Goal: Information Seeking & Learning: Learn about a topic

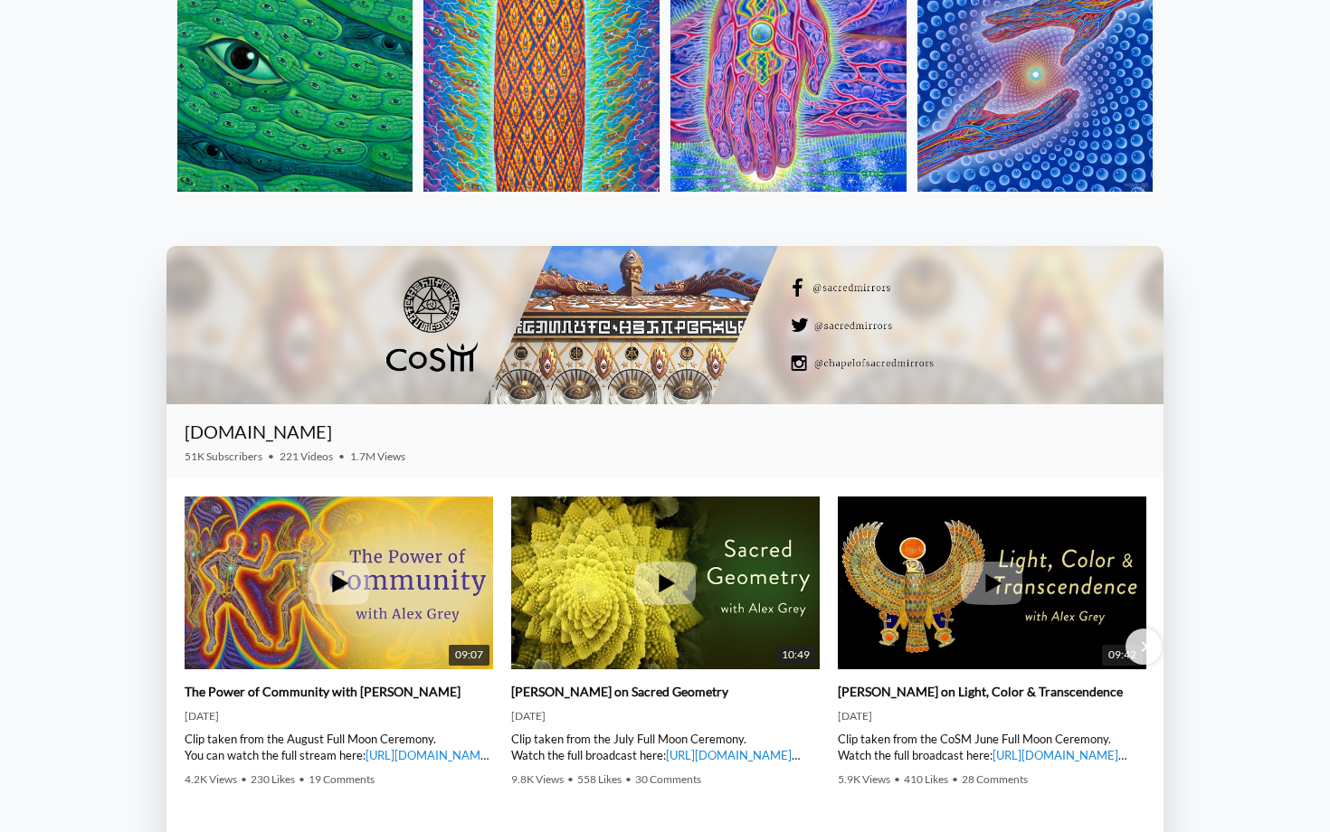
scroll to position [2588, 0]
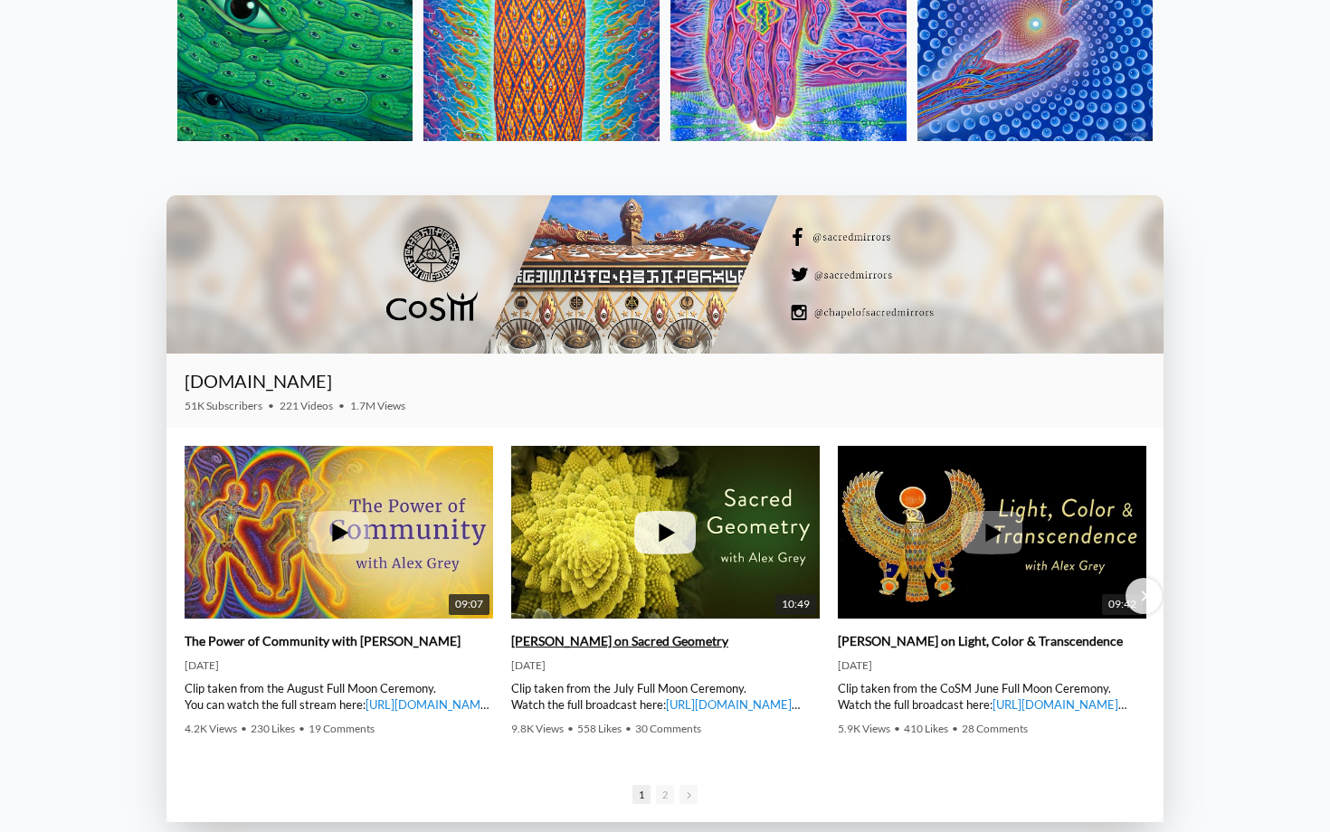
click at [550, 504] on img at bounding box center [665, 533] width 309 height 232
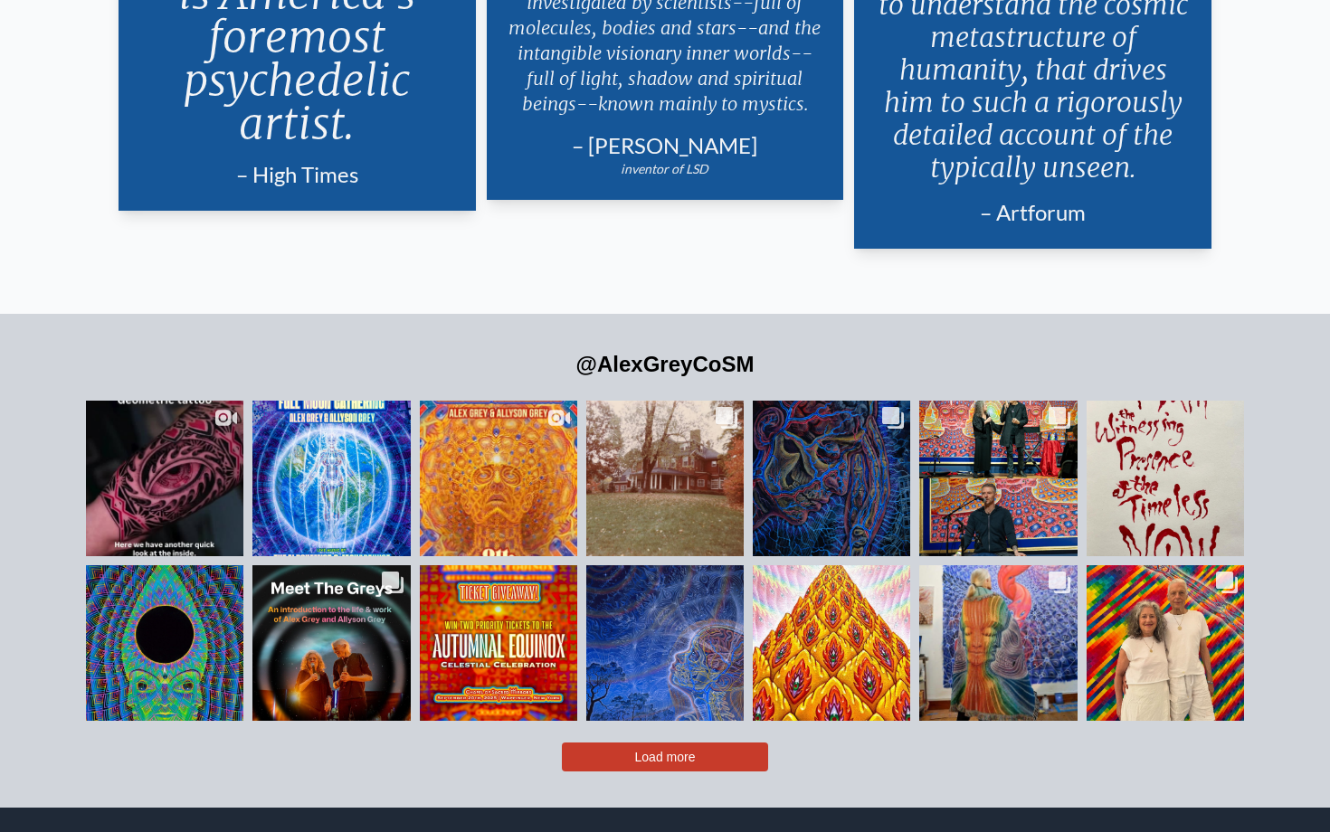
scroll to position [3960, 0]
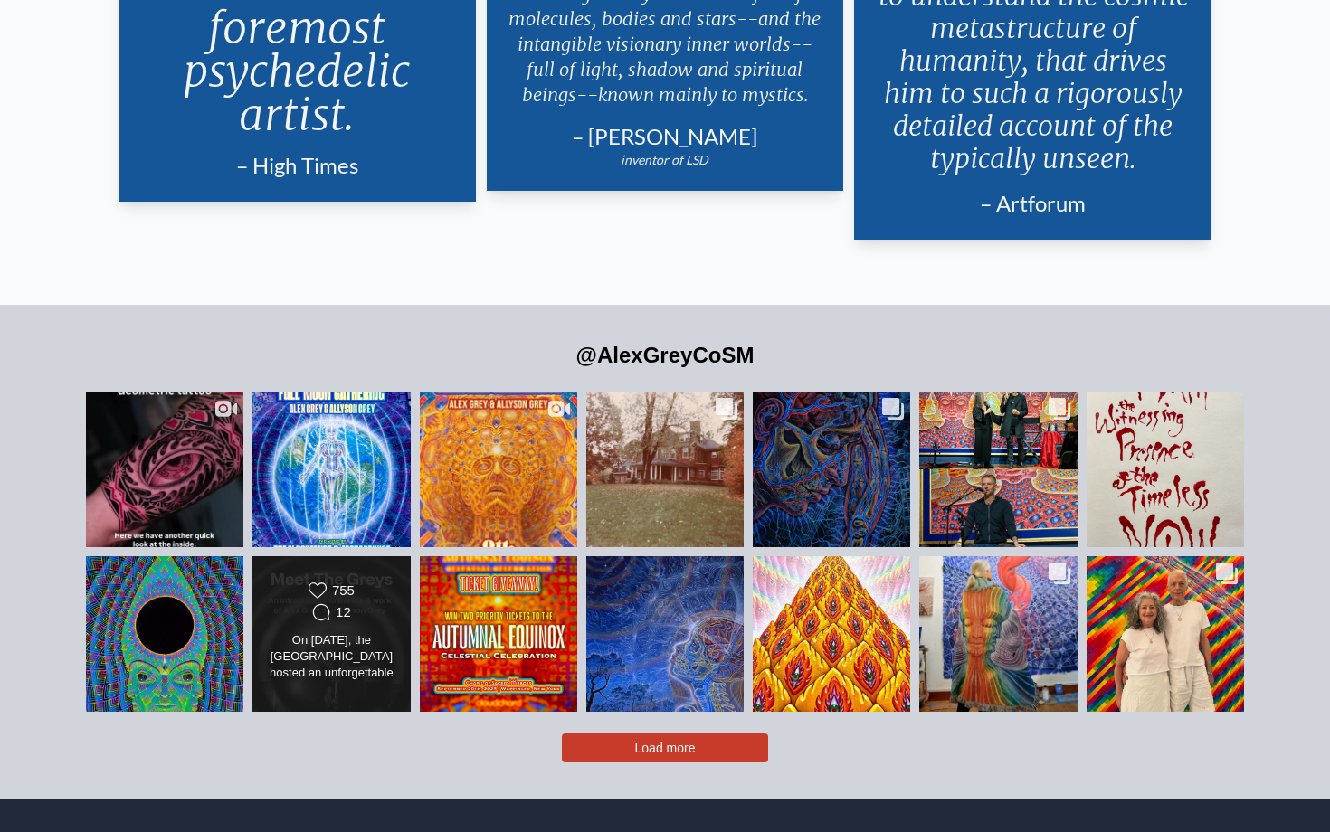
click at [362, 633] on div "On [DATE], the [GEOGRAPHIC_DATA] hosted an unforgettable evening with visionary…" at bounding box center [332, 657] width 128 height 51
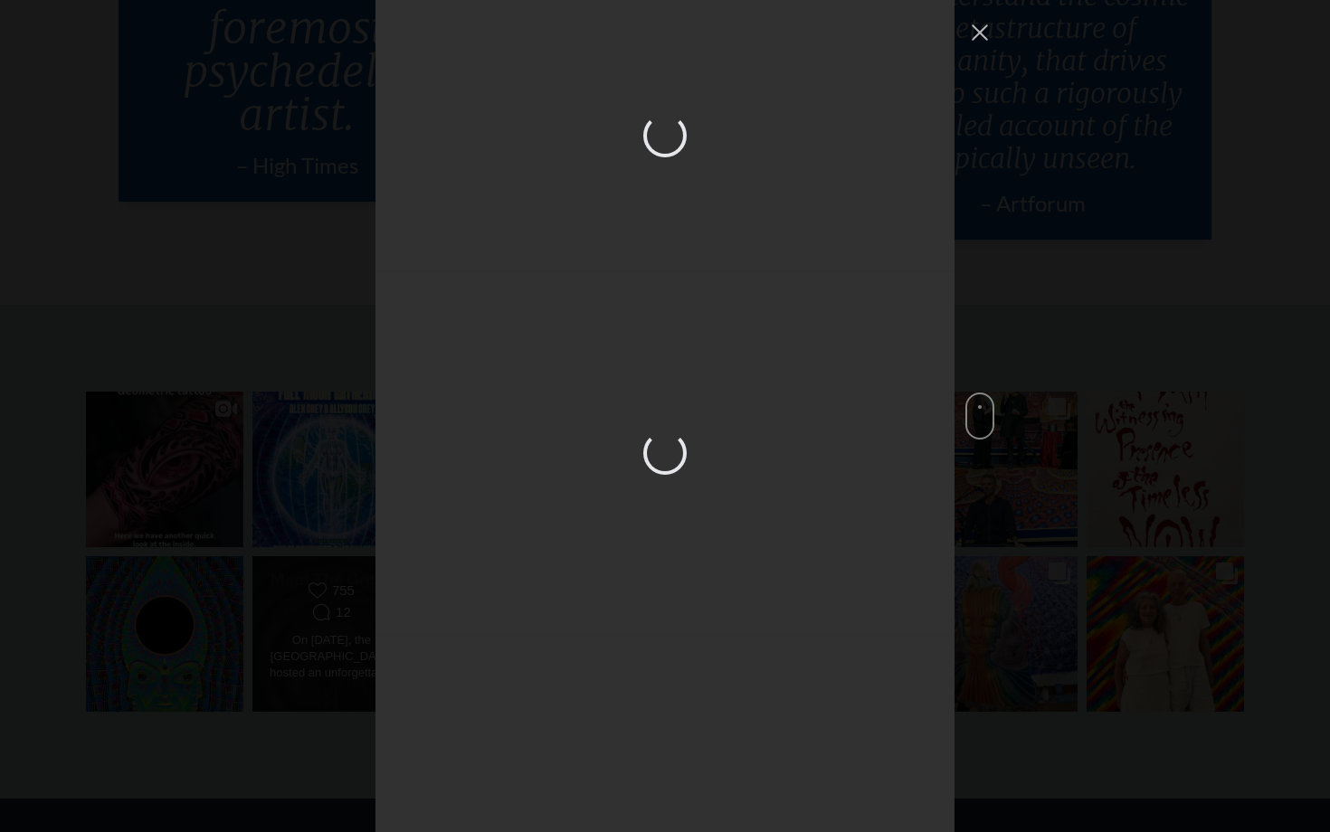
scroll to position [3171, 0]
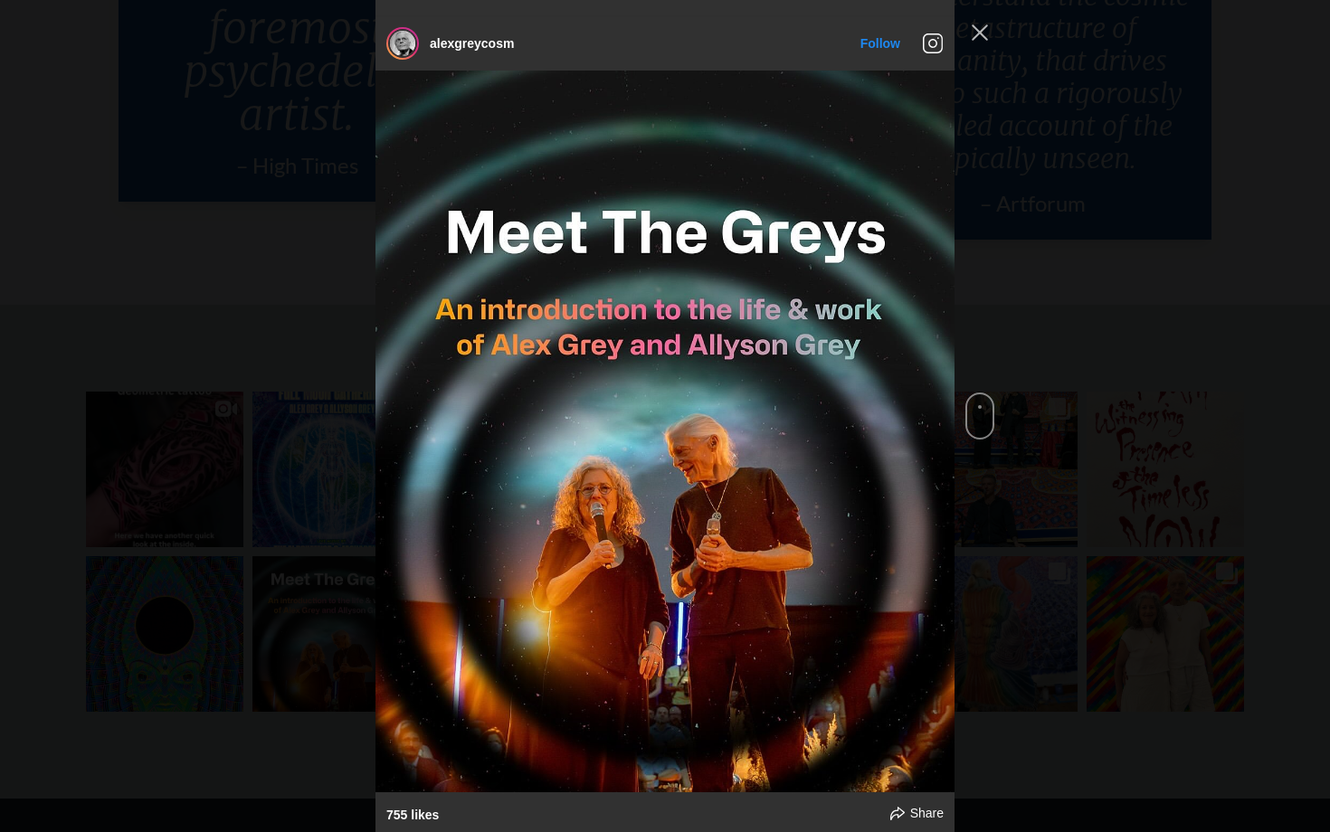
click at [299, 600] on div "alexgreycosm Follow" at bounding box center [665, 416] width 1330 height 832
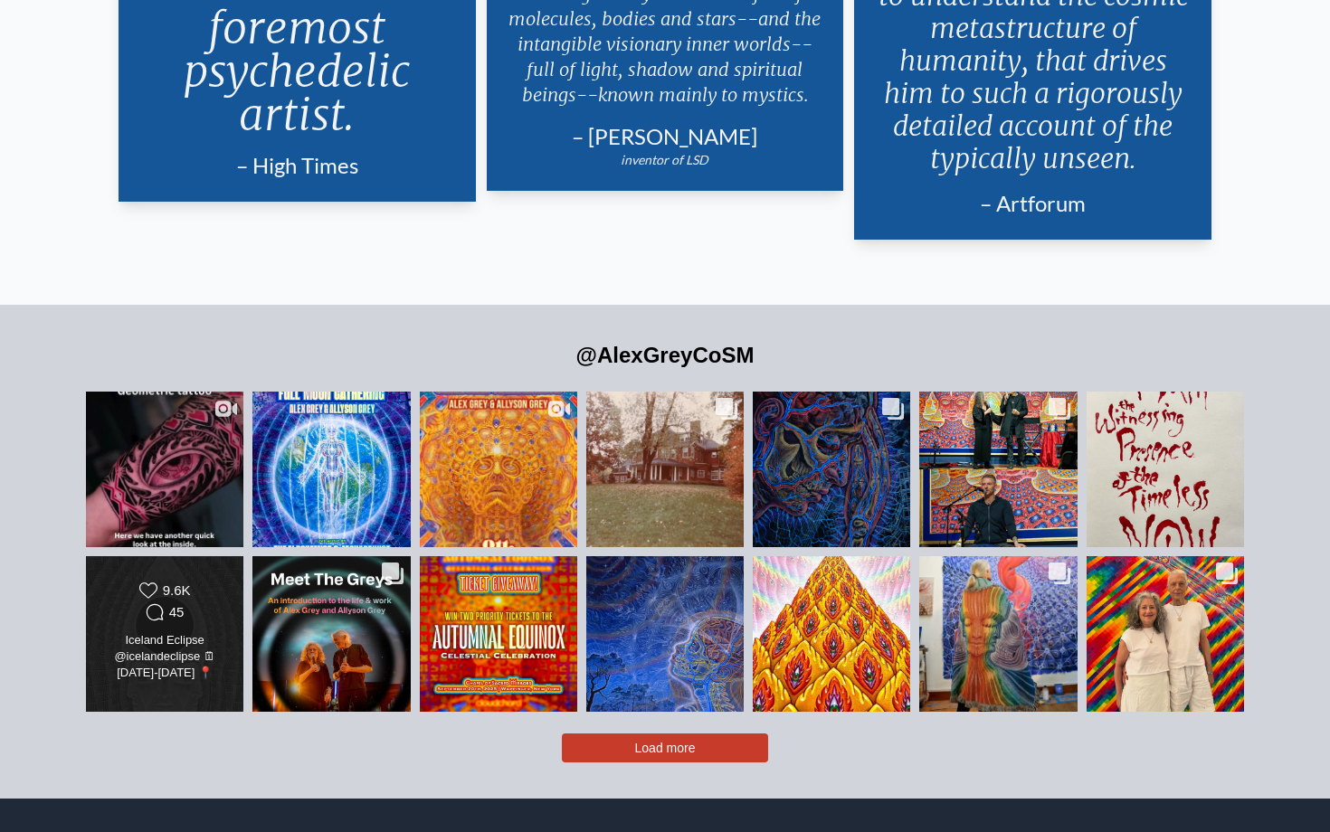
click at [198, 644] on div "Iceland Eclipse @icelandeclipse 🗓[DATE]-[DATE] 📍[GEOGRAPHIC_DATA] Looking forwa…" at bounding box center [165, 657] width 128 height 51
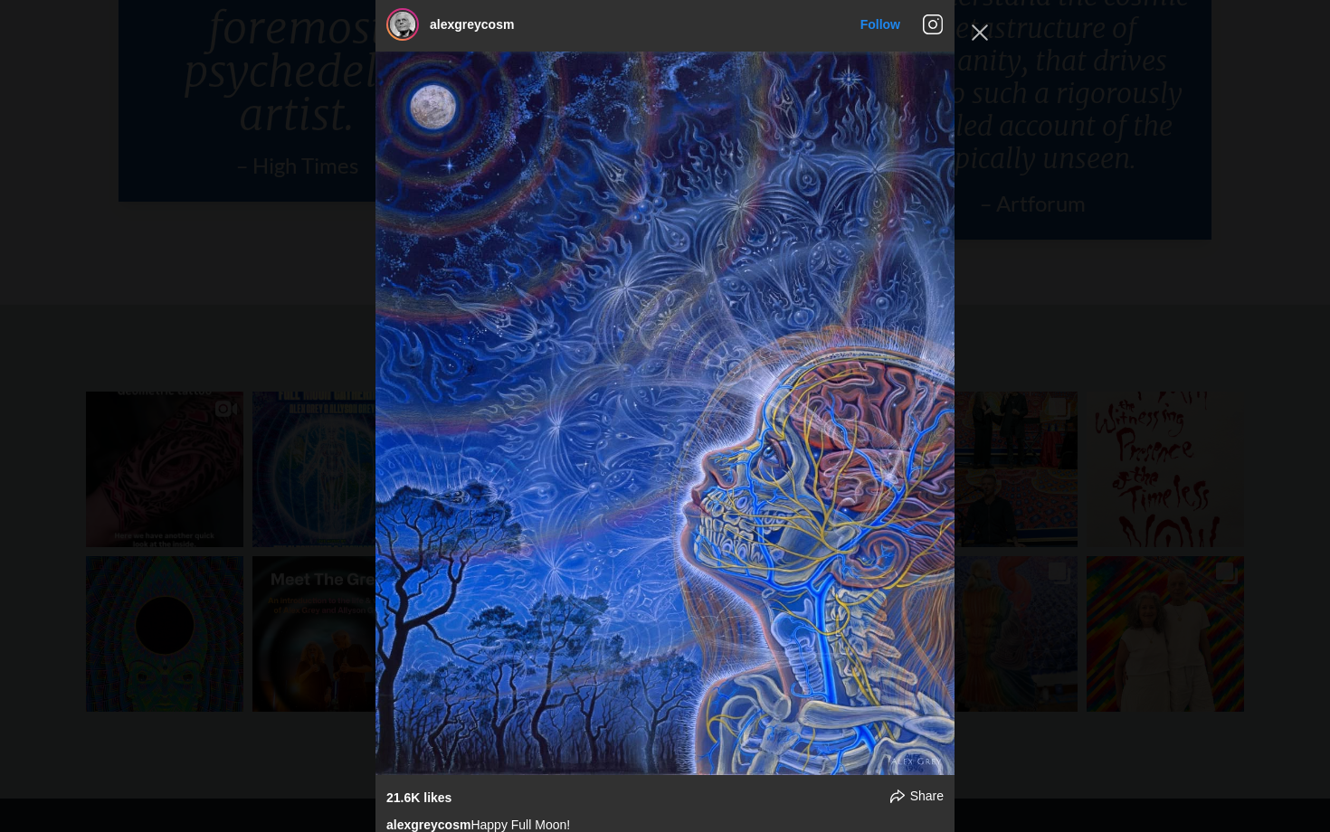
scroll to position [6251, 0]
click at [273, 653] on div "alexgreycosm Follow" at bounding box center [665, 416] width 1330 height 832
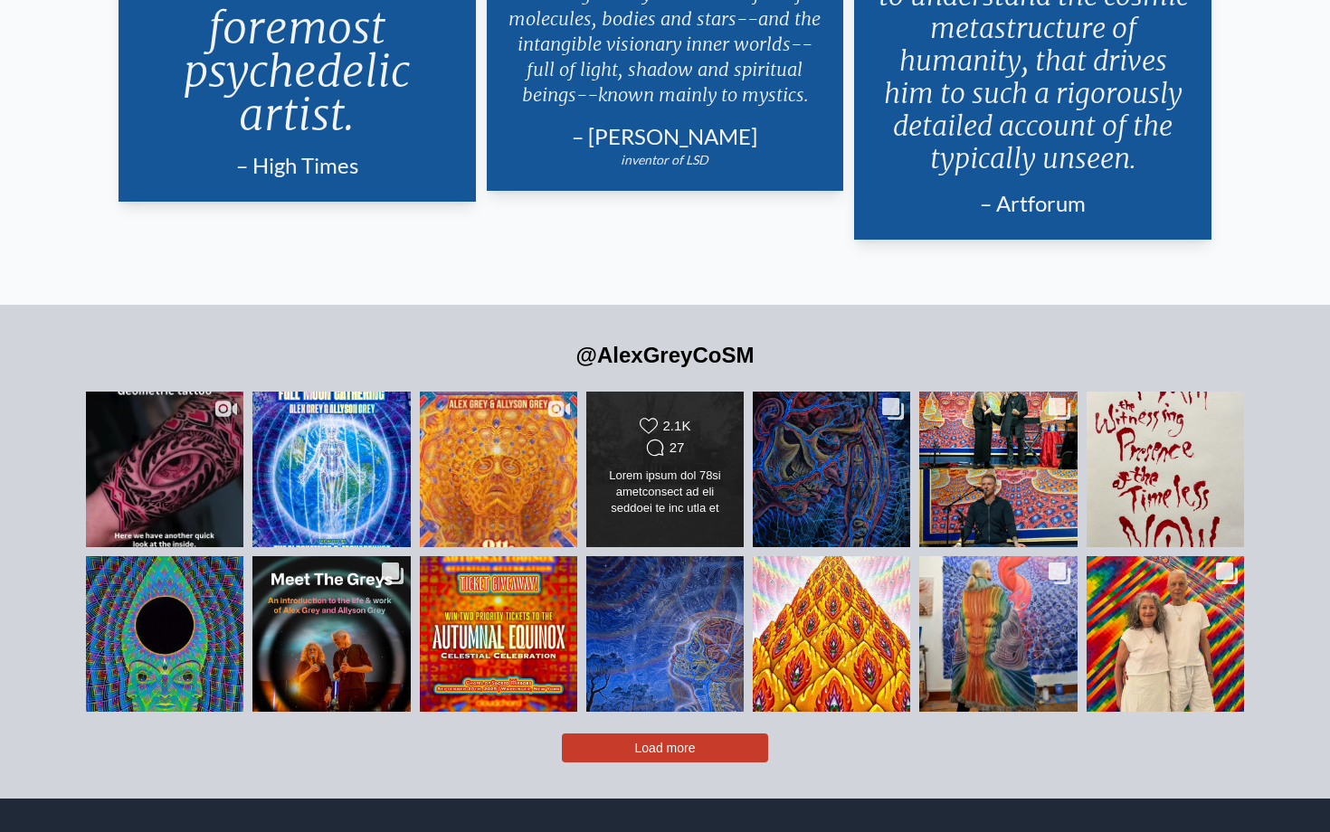
click at [719, 488] on div "Likes Count 2.1K Comments Count 27" at bounding box center [665, 469] width 128 height 105
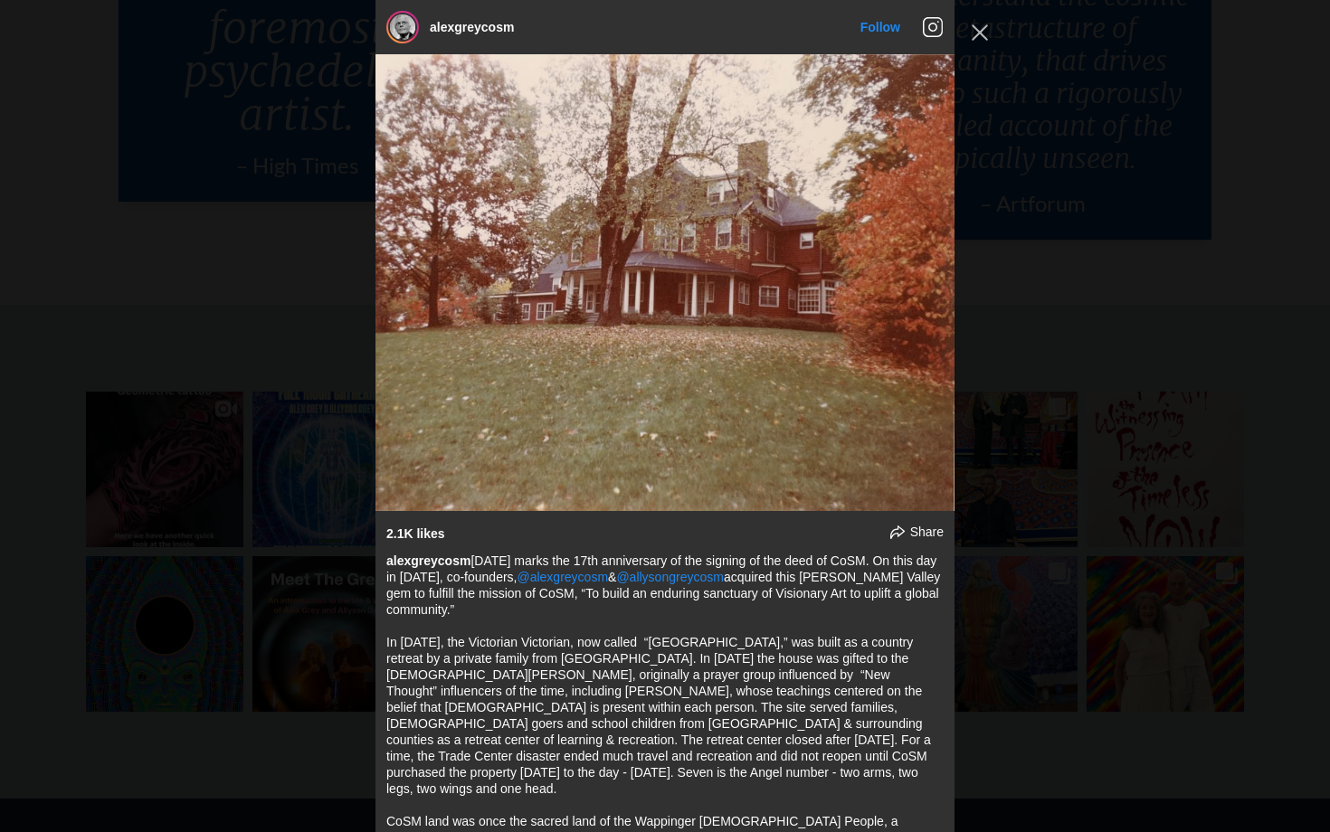
click at [999, 485] on div "alexgreycosm Follow" at bounding box center [665, 416] width 1330 height 832
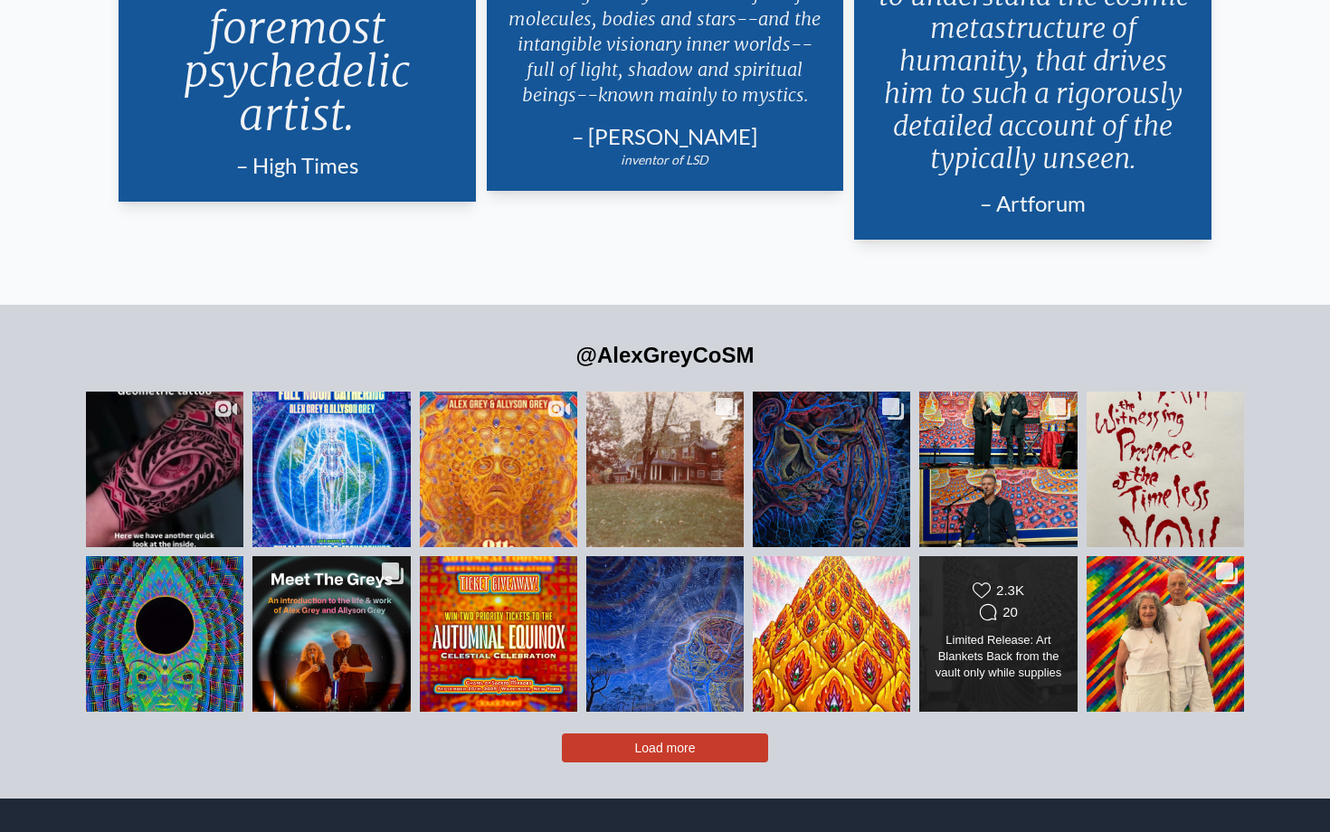
click at [969, 599] on div "Likes Count 2.3K Comments Count 20 Limited Release: Art Blankets Back from the …" at bounding box center [999, 634] width 128 height 105
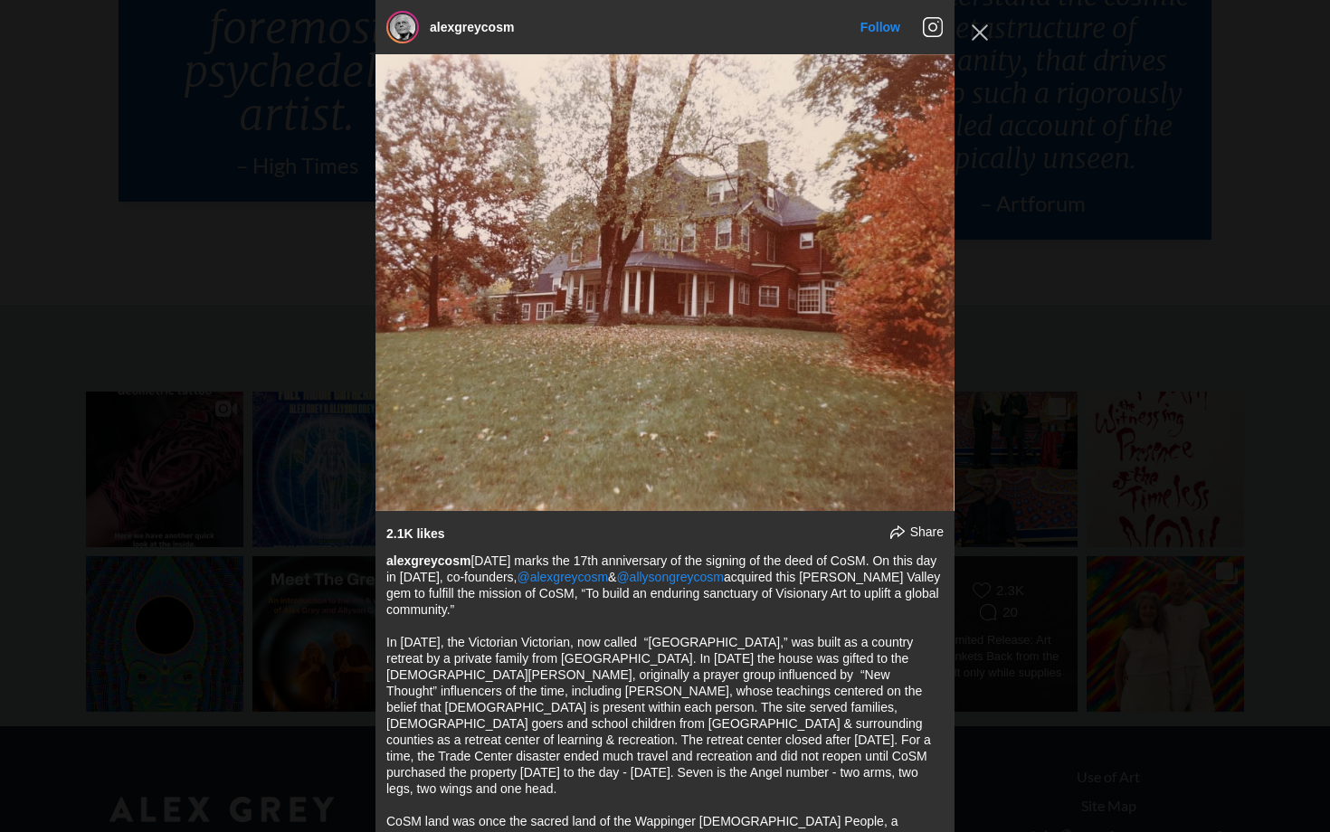
scroll to position [9973, 0]
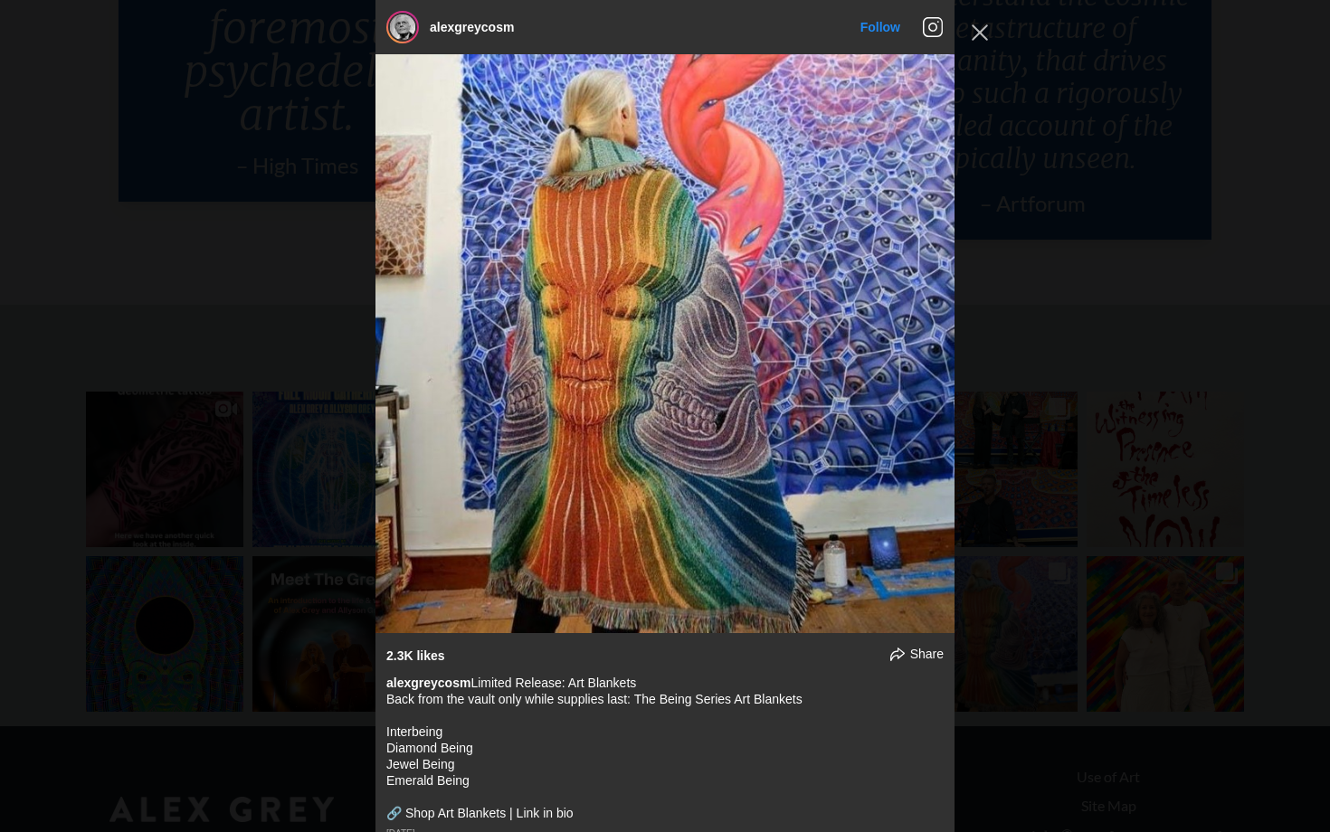
click at [1076, 455] on div "alexgreycosm Follow" at bounding box center [665, 416] width 1330 height 832
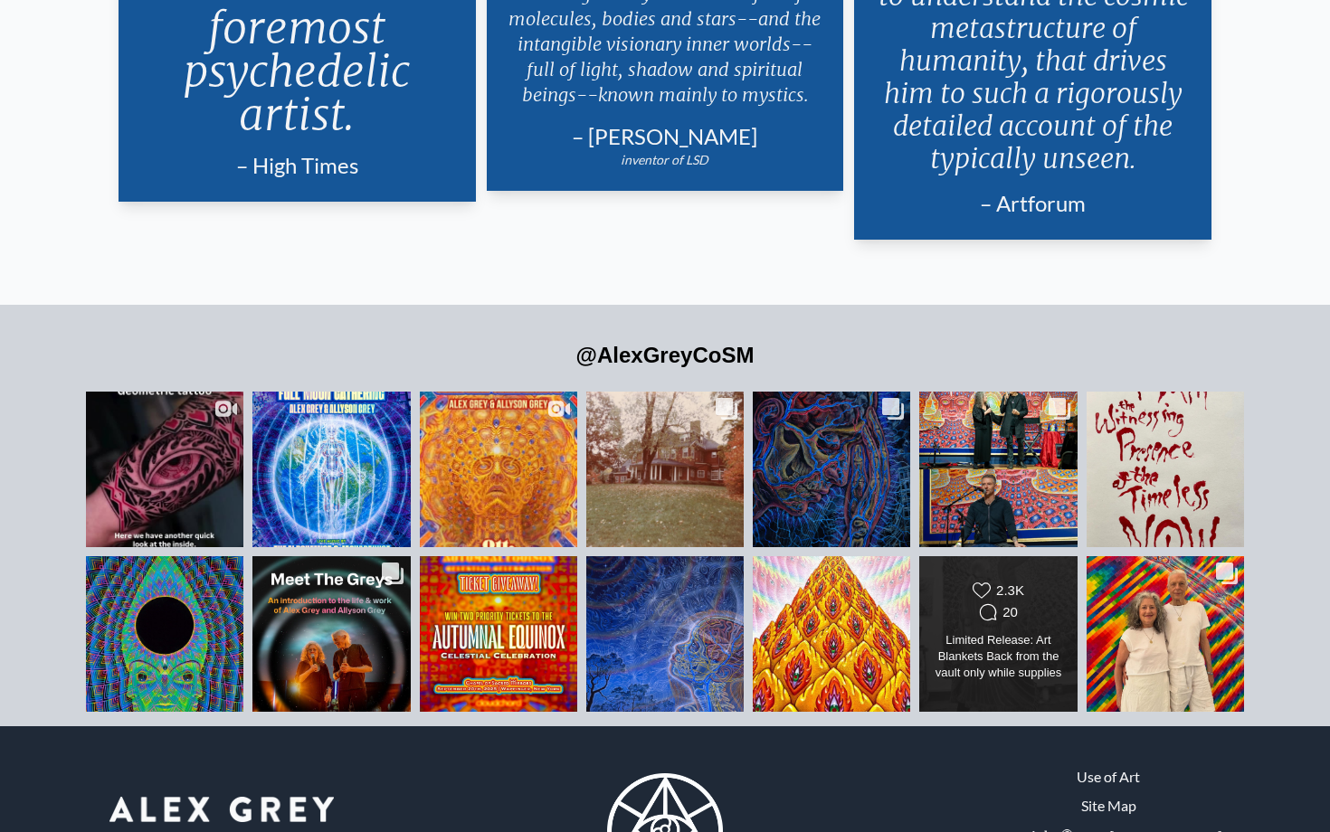
scroll to position [3953, 0]
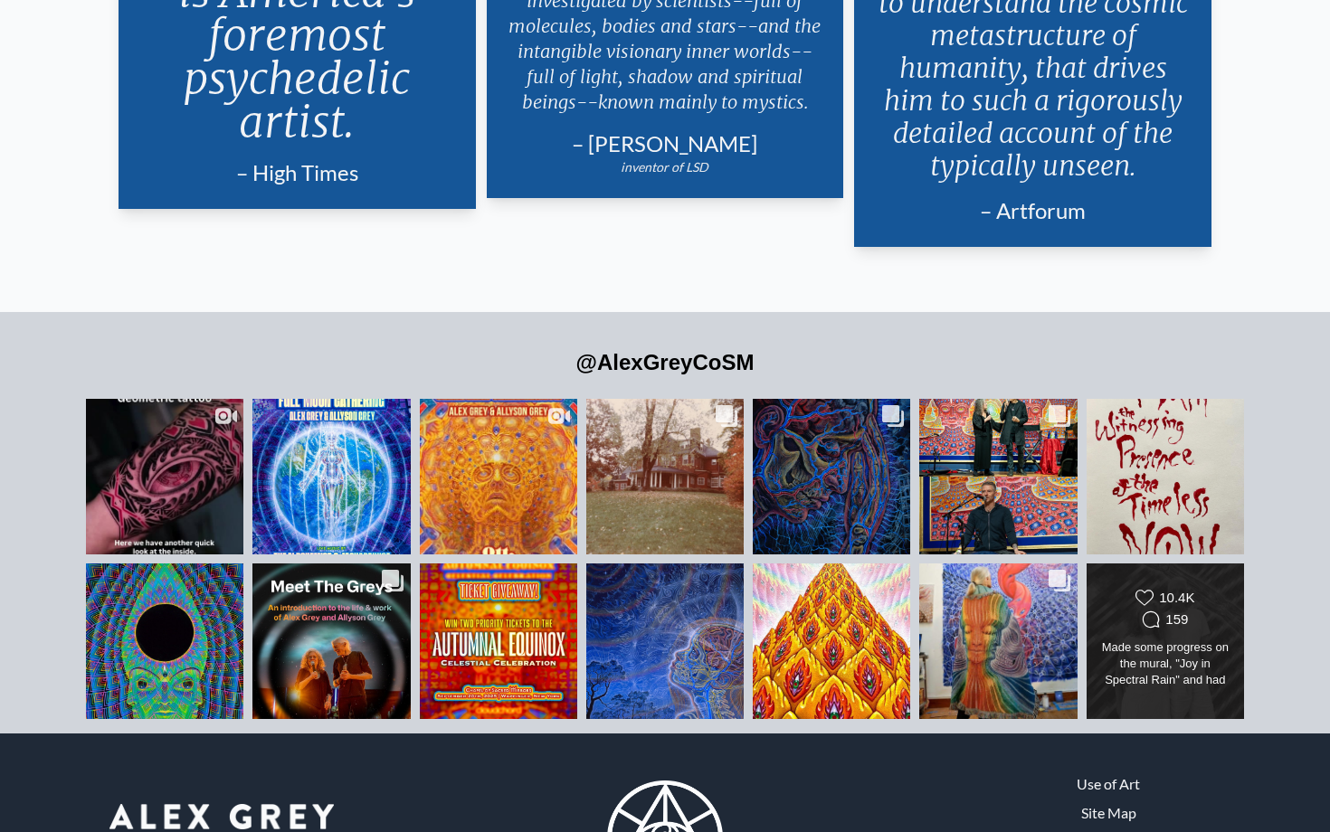
click at [1185, 641] on div "Made some progress on the mural, "Joy in Spectral Rain" and had an awesome time…" at bounding box center [1165, 665] width 128 height 51
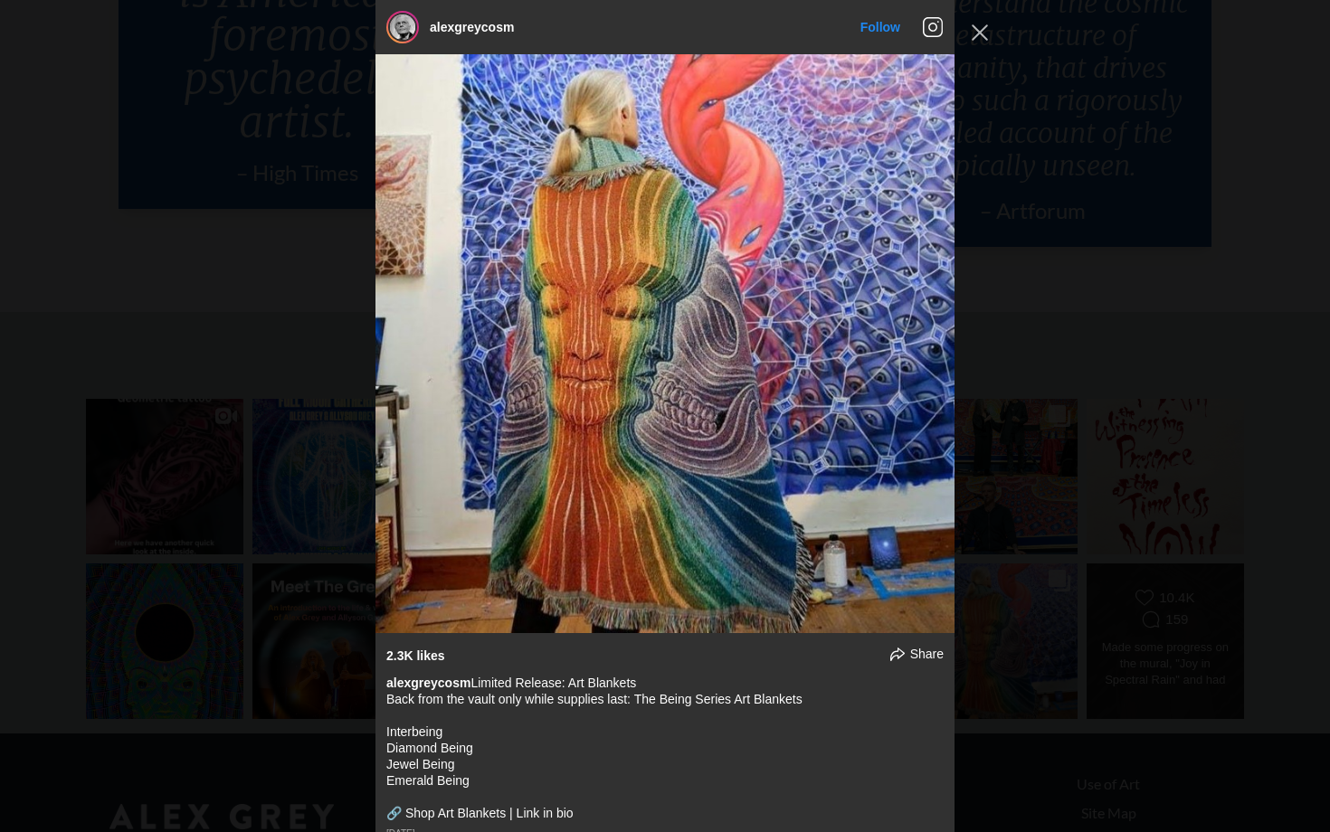
scroll to position [10835, 0]
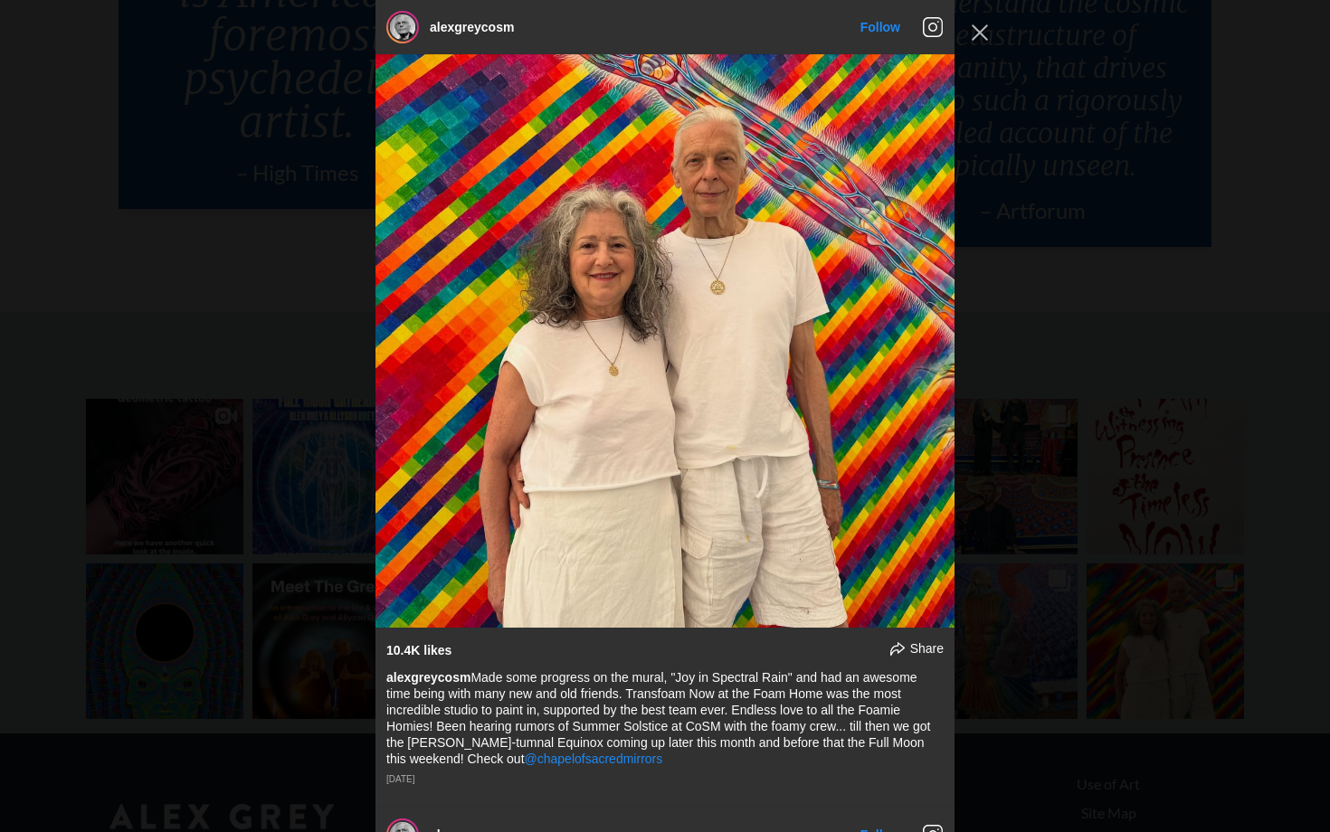
click at [1021, 491] on div "alexgreycosm Follow" at bounding box center [665, 416] width 1330 height 832
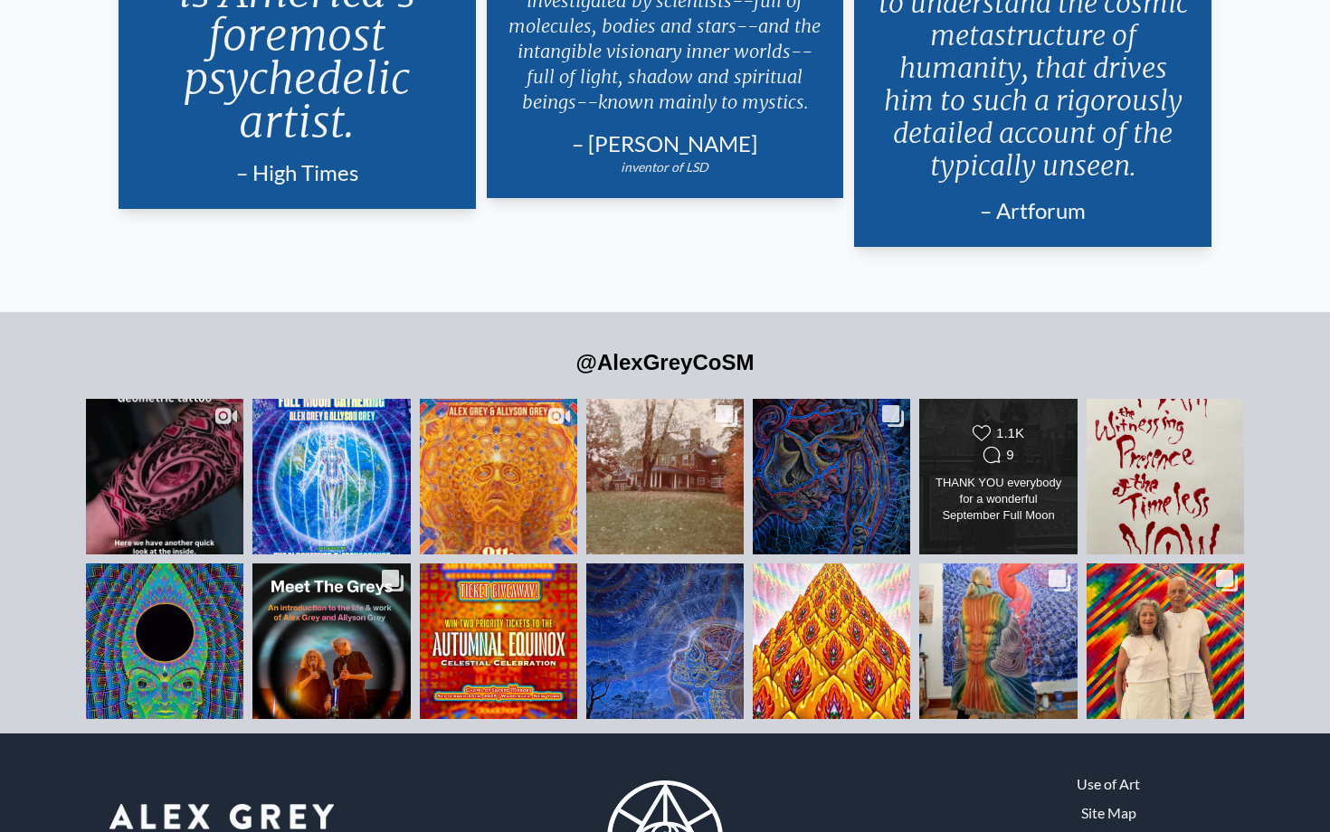
click at [986, 475] on div "THANK YOU everybody for a wonderful September Full Moon Gathering! See you at t…" at bounding box center [999, 500] width 128 height 51
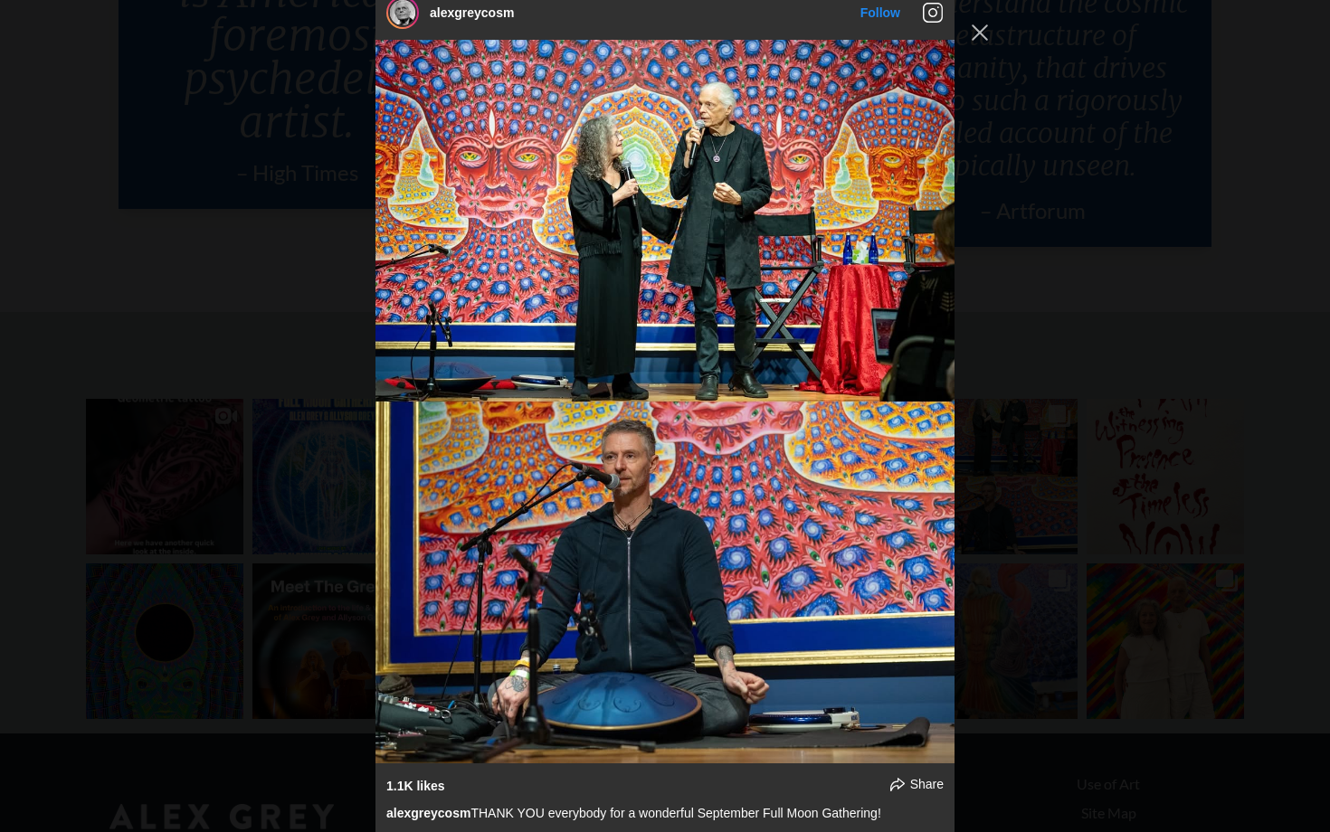
scroll to position [3380, 0]
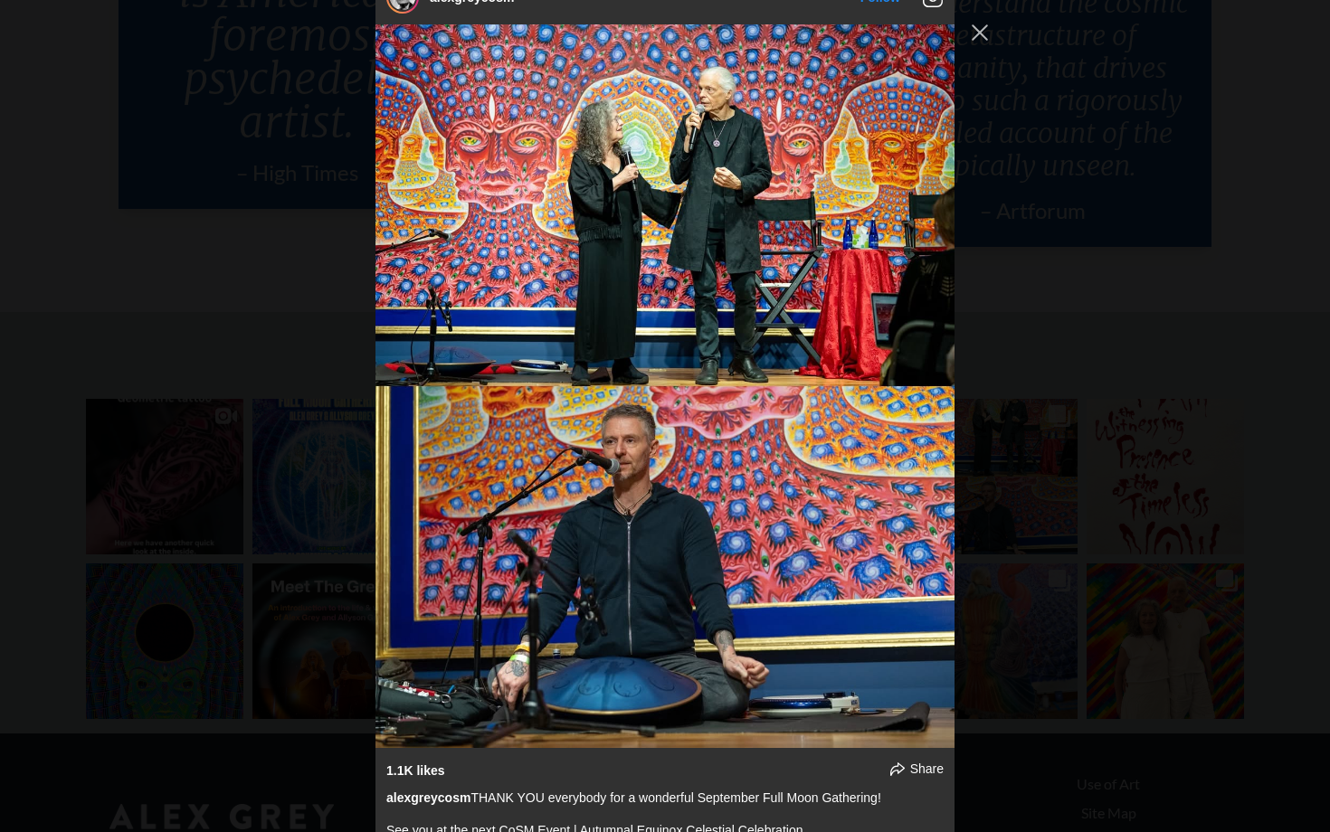
click at [1041, 474] on div "alexgreycosm Follow" at bounding box center [665, 416] width 1330 height 832
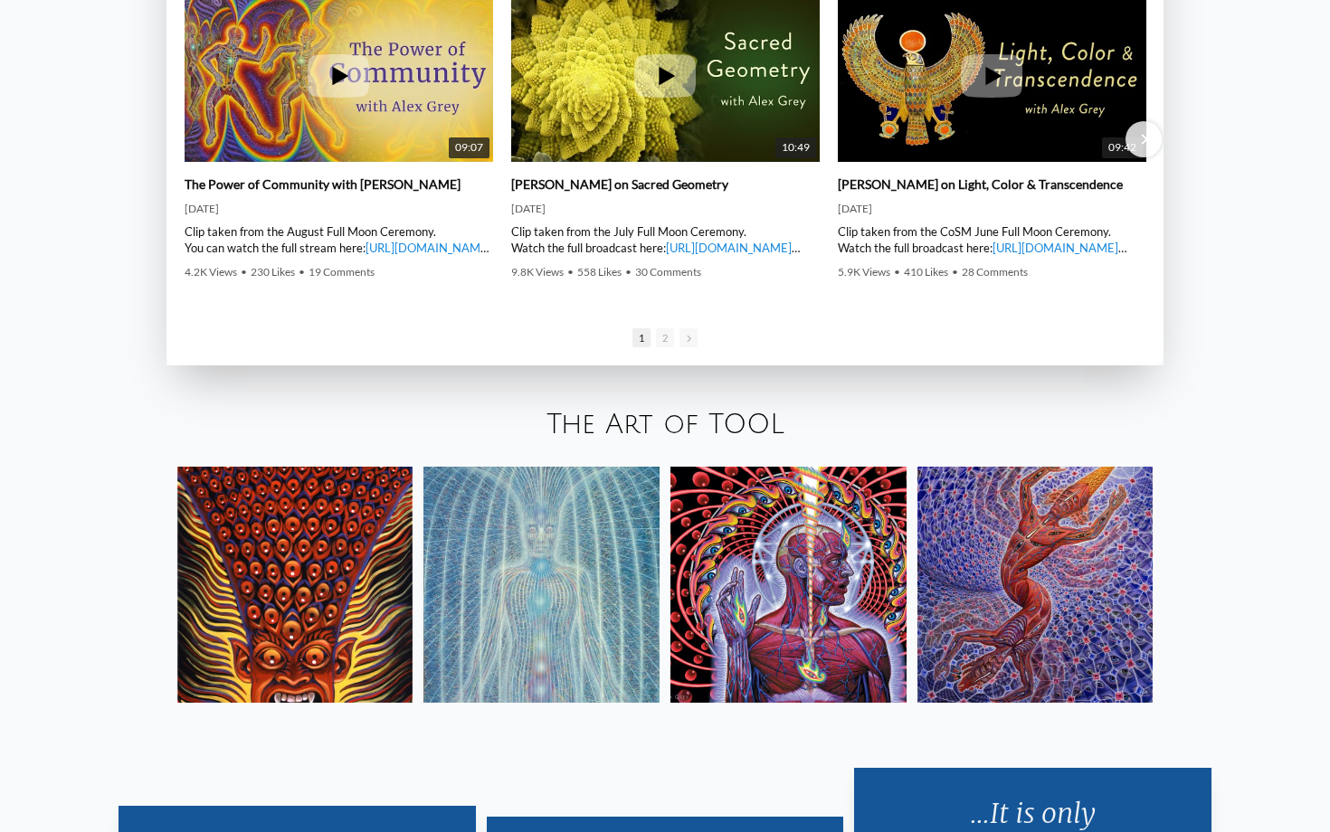
scroll to position [3091, 0]
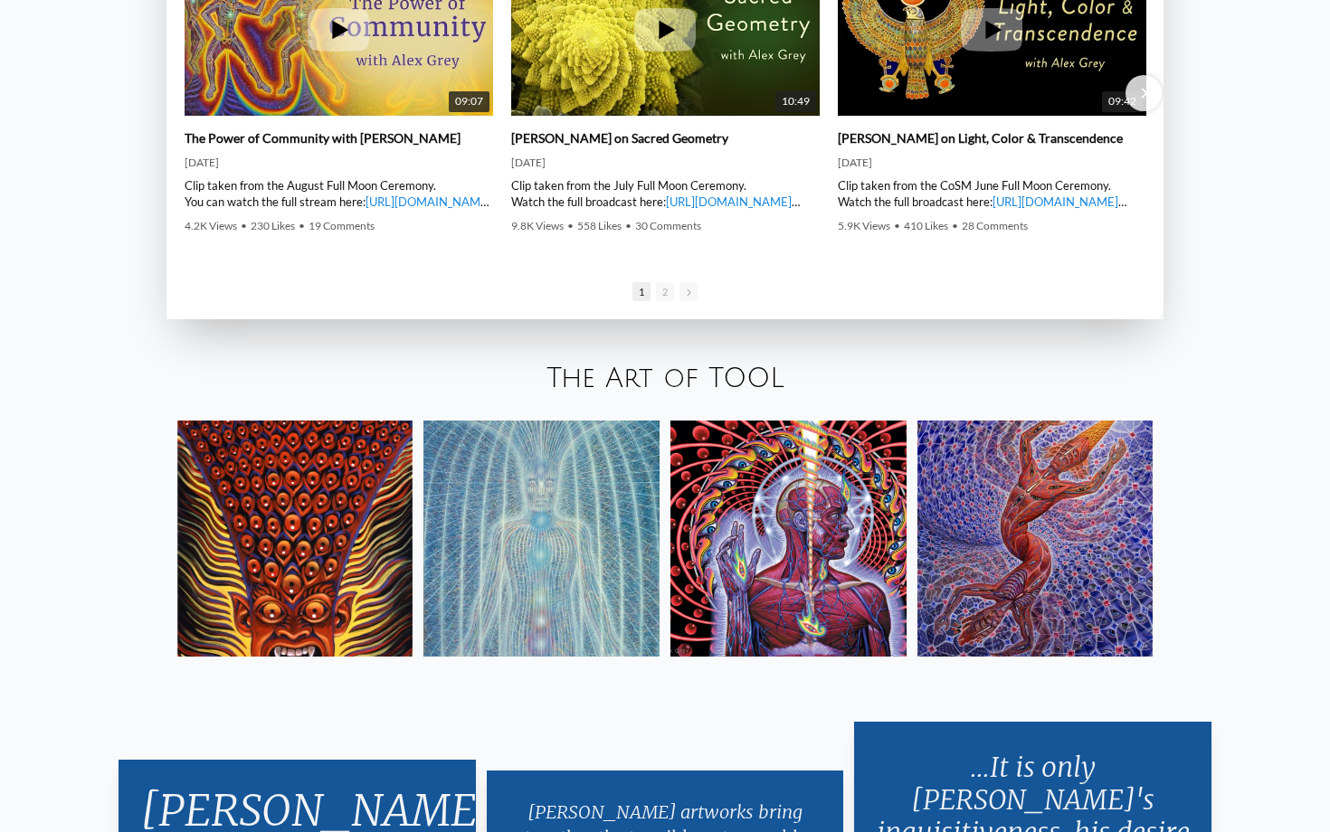
click at [494, 569] on img at bounding box center [541, 539] width 236 height 236
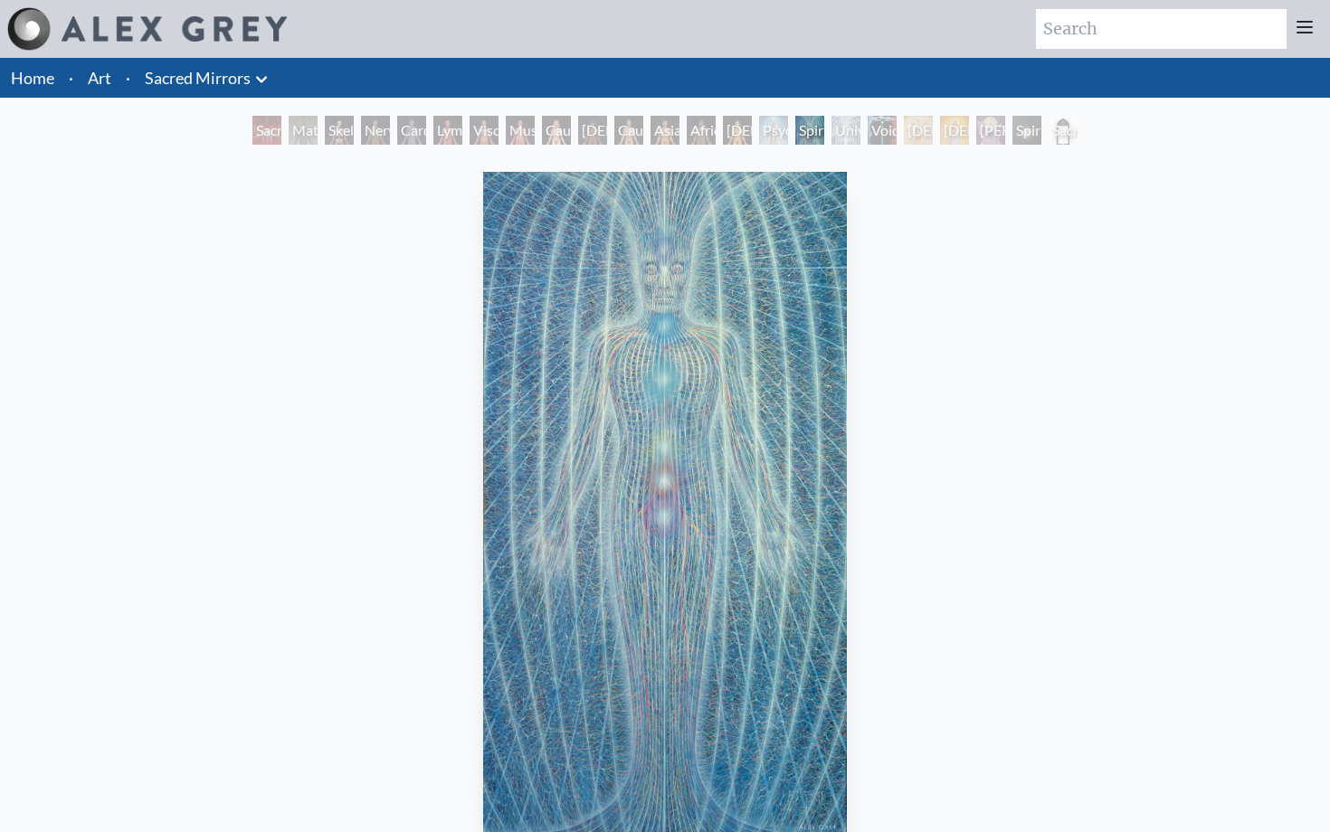
click at [309, 128] on div "Material World" at bounding box center [303, 130] width 29 height 29
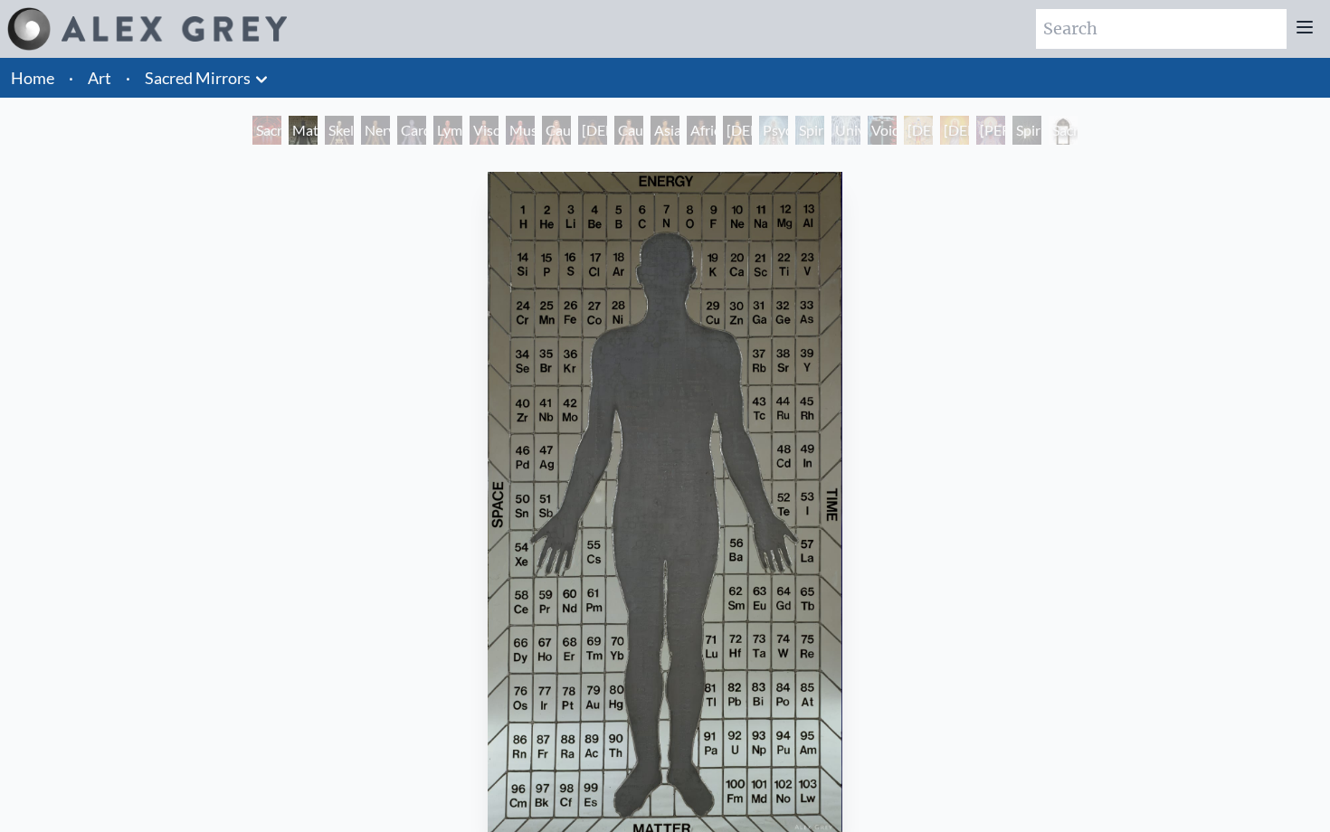
click at [375, 128] on div "Nervous System" at bounding box center [375, 130] width 29 height 29
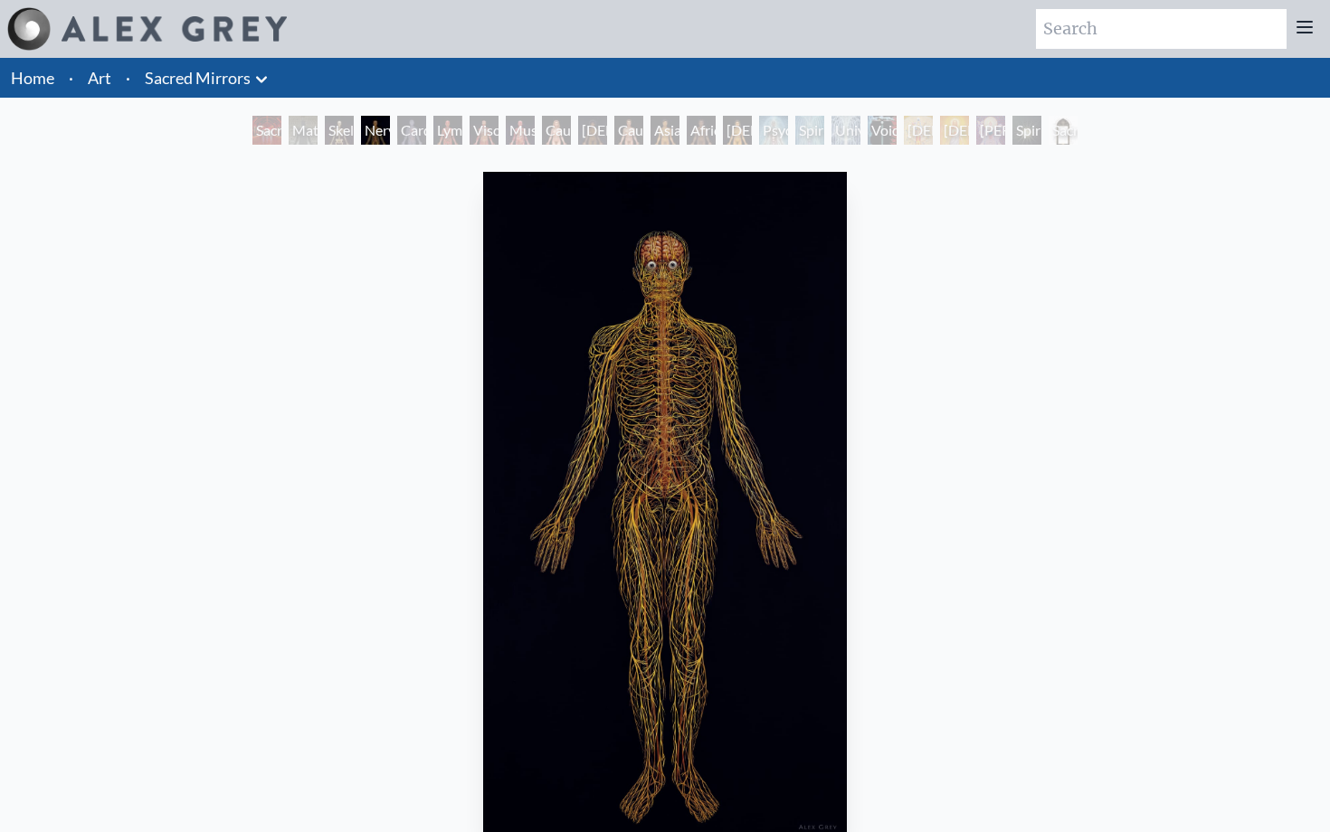
click at [390, 124] on div "Nervous System" at bounding box center [375, 130] width 29 height 29
click at [269, 125] on div "Sacred Mirrors Room, Entheon" at bounding box center [266, 130] width 29 height 29
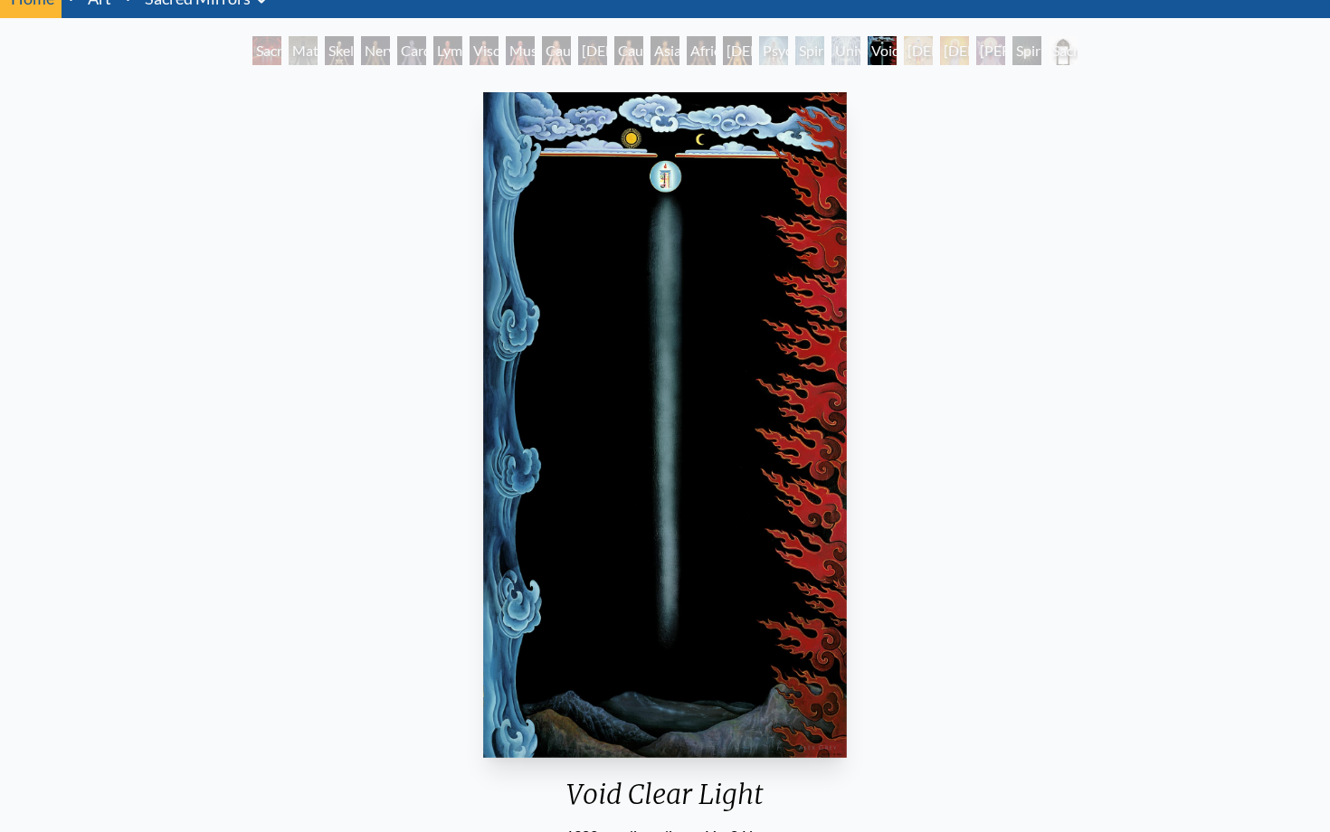
scroll to position [81, 0]
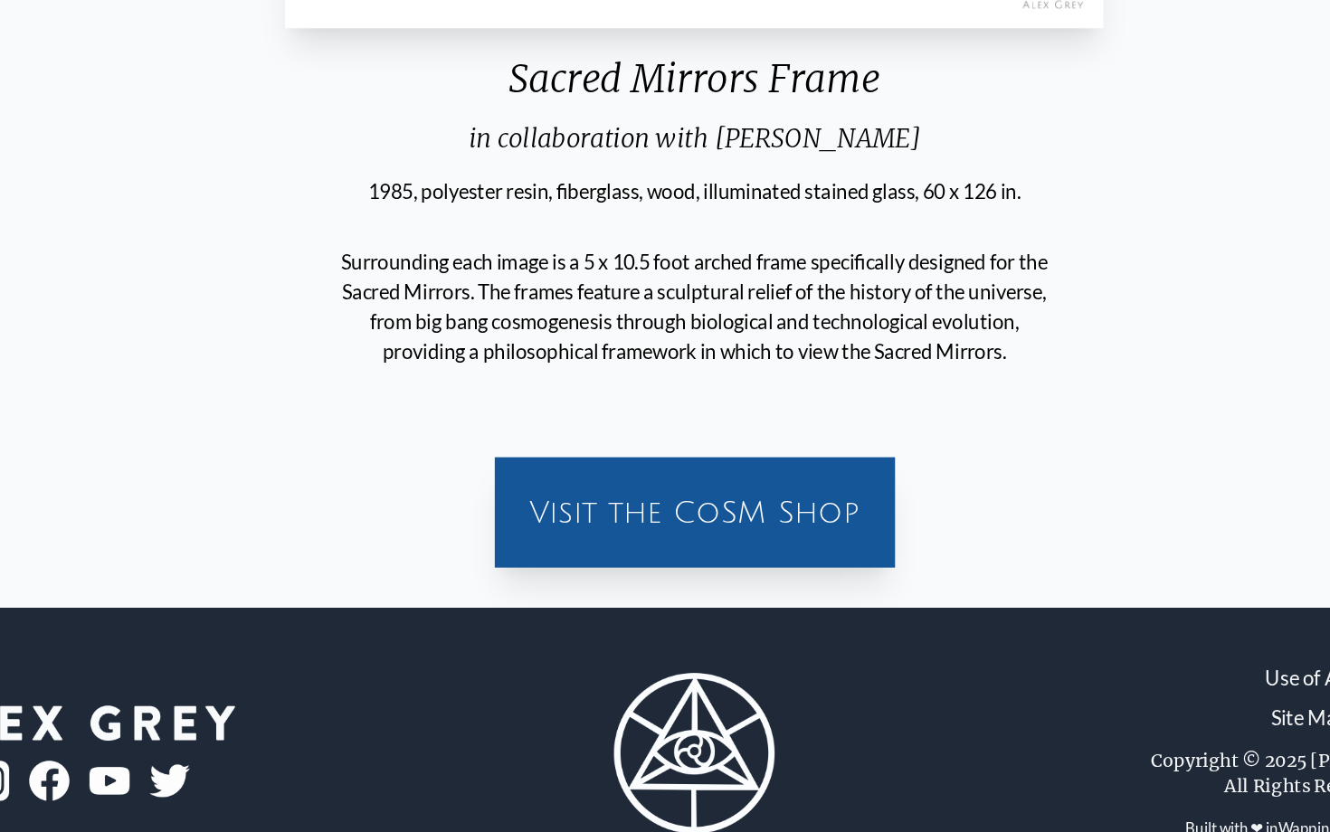
scroll to position [612, 0]
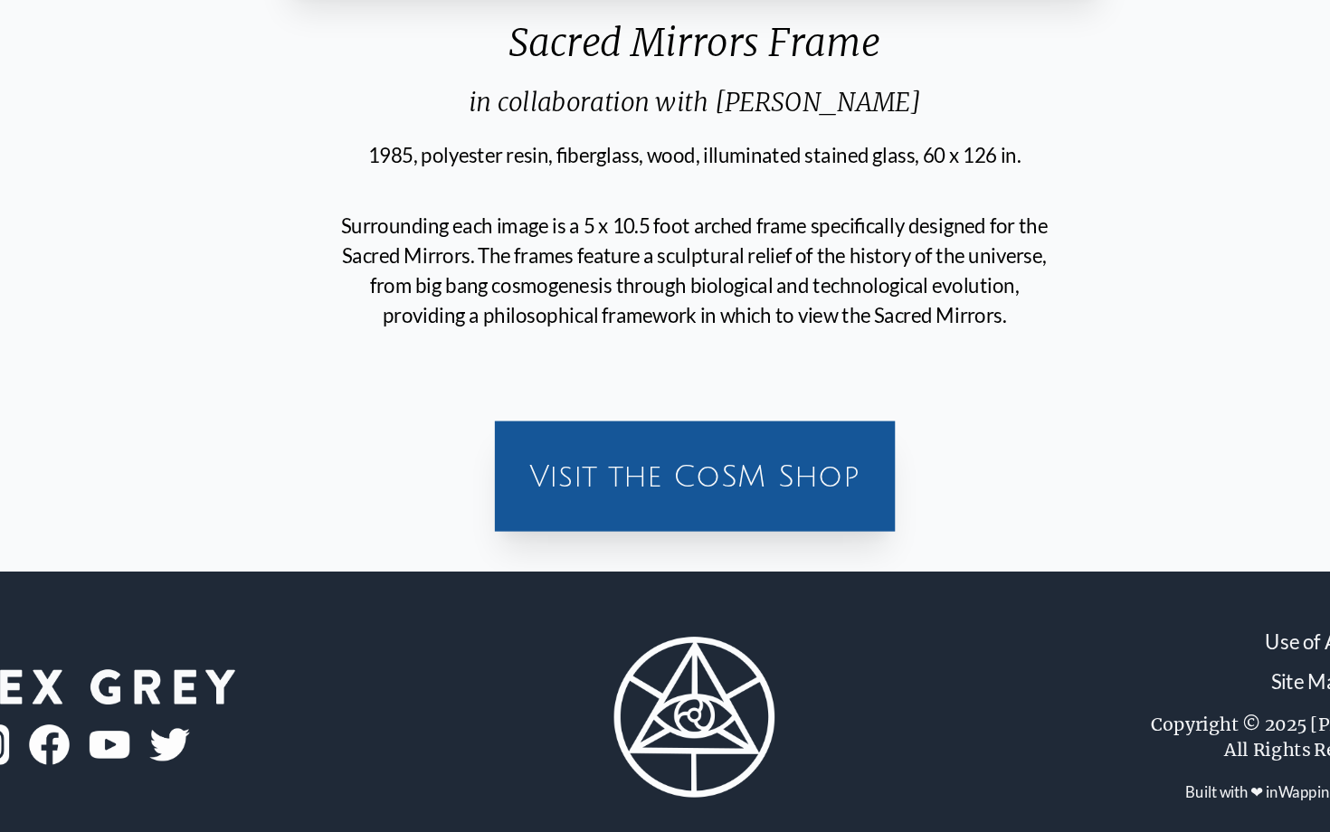
click at [532, 547] on div "Visit the CoSM Shop" at bounding box center [665, 576] width 267 height 58
